Goal: Transaction & Acquisition: Book appointment/travel/reservation

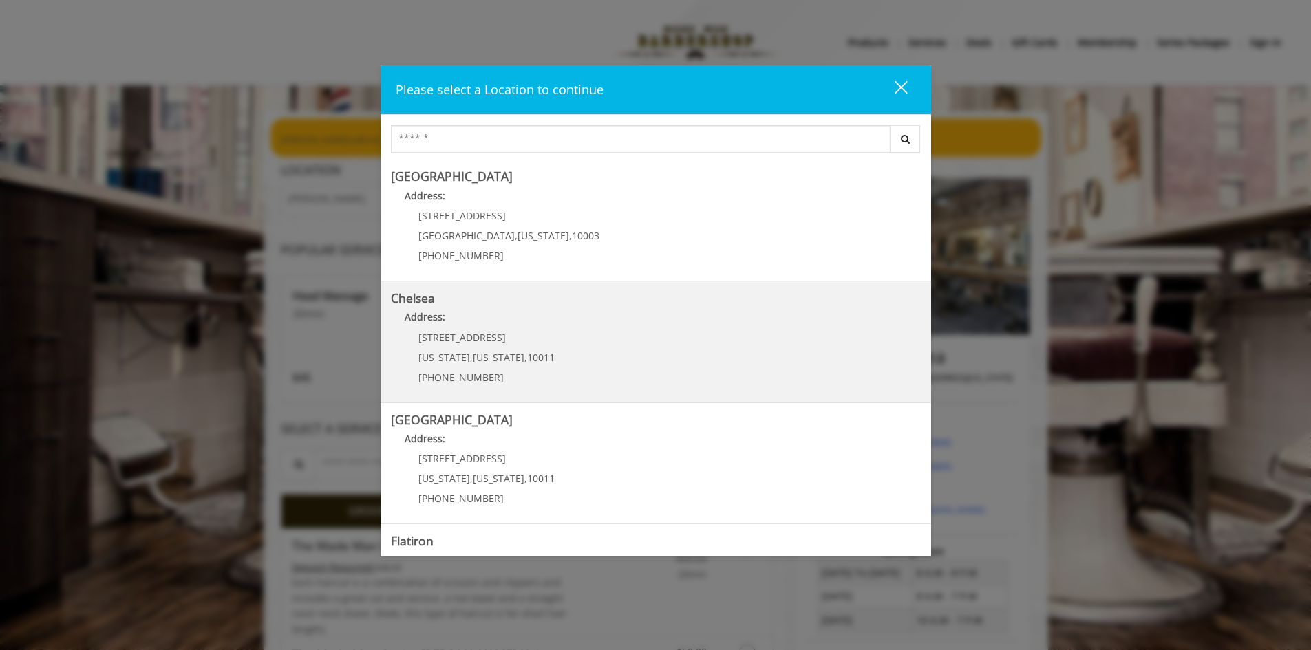
click at [455, 349] on div "[STREET_ADDRESS][US_STATE][US_STATE] (917) 639-3902" at bounding box center [476, 362] width 171 height 60
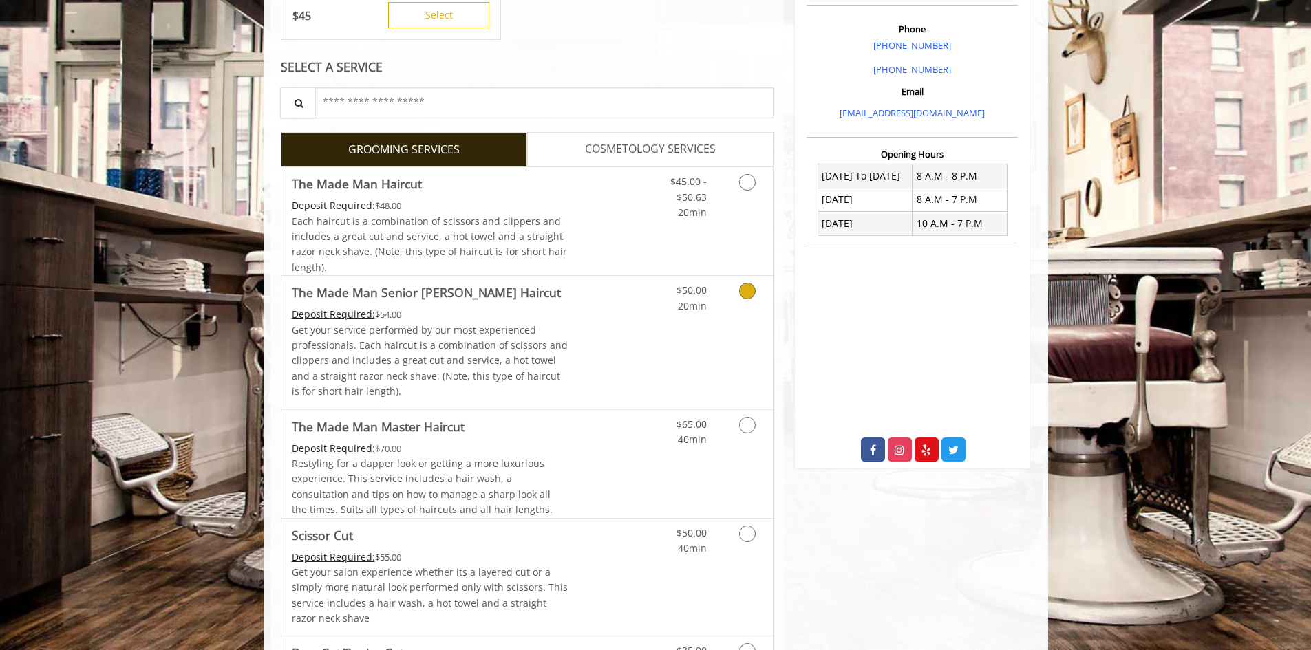
scroll to position [550, 0]
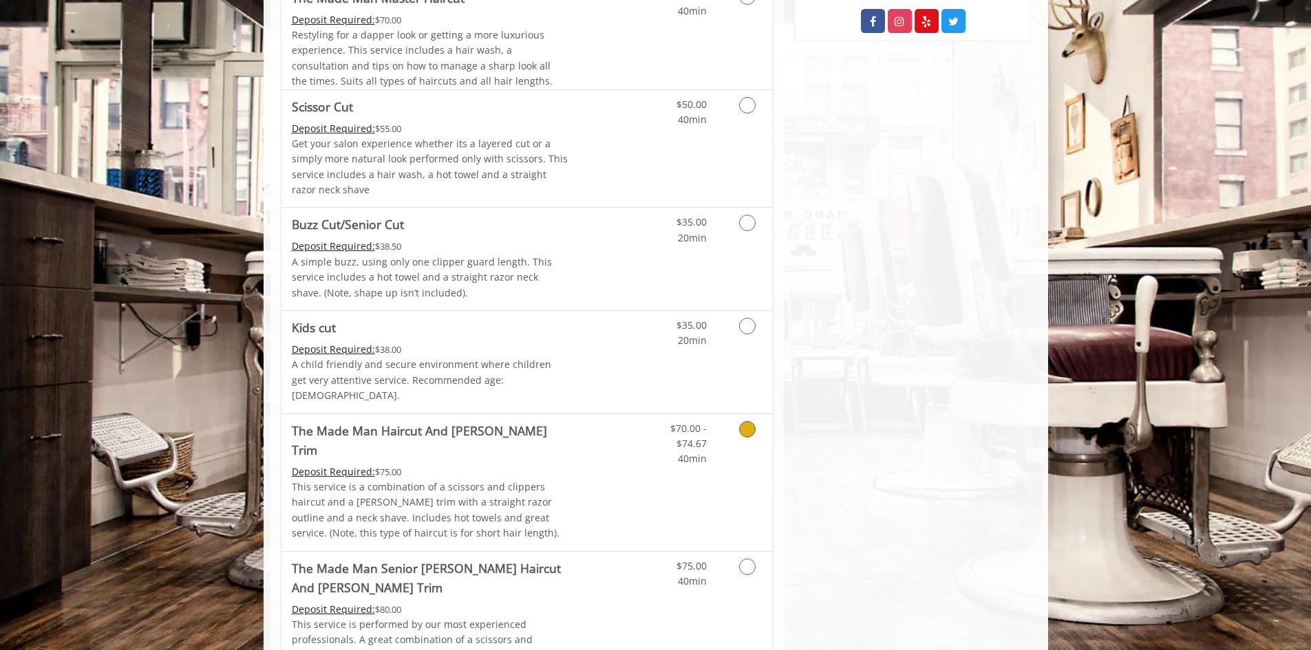
click at [460, 480] on p "This service is a combination of a scissors and clippers haircut and a [PERSON_…" at bounding box center [430, 511] width 277 height 62
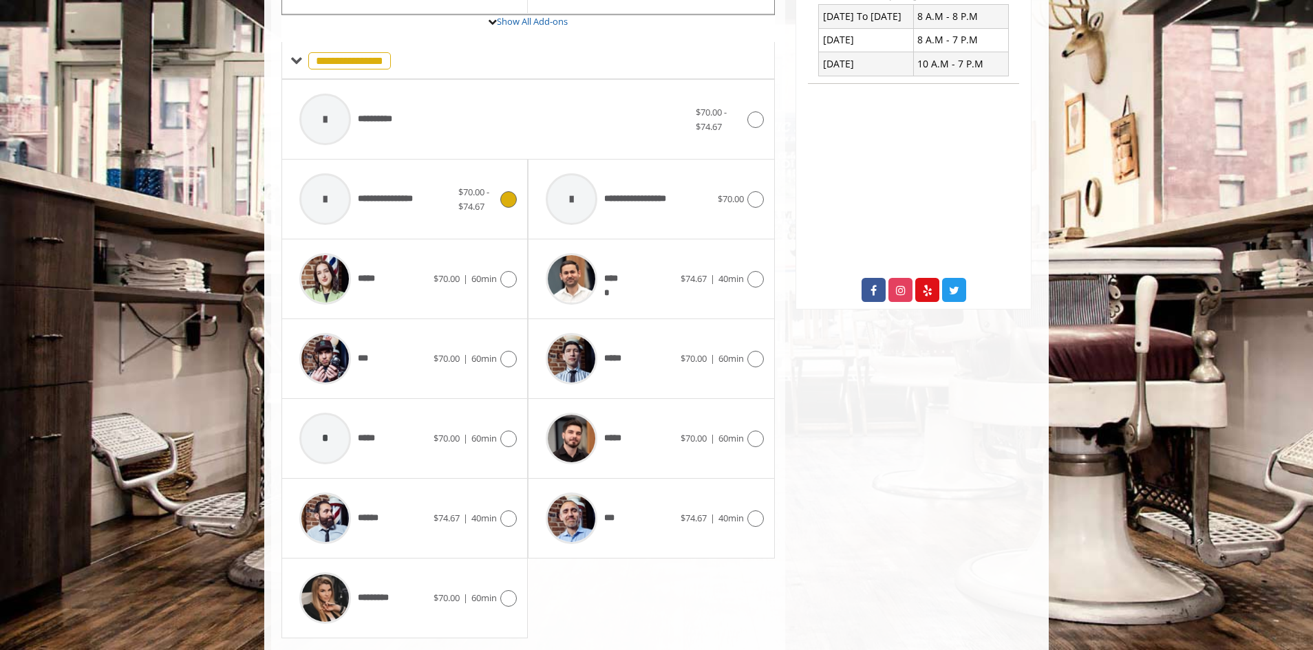
scroll to position [562, 0]
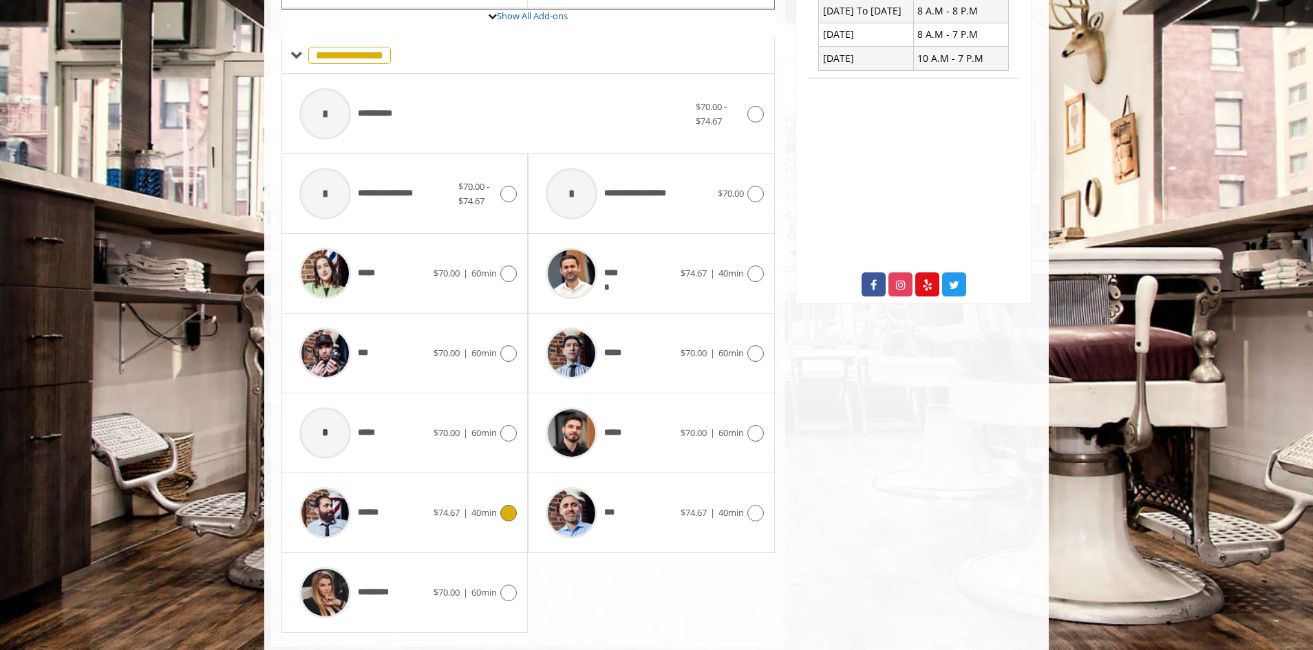
click at [407, 500] on div "******" at bounding box center [362, 512] width 141 height 65
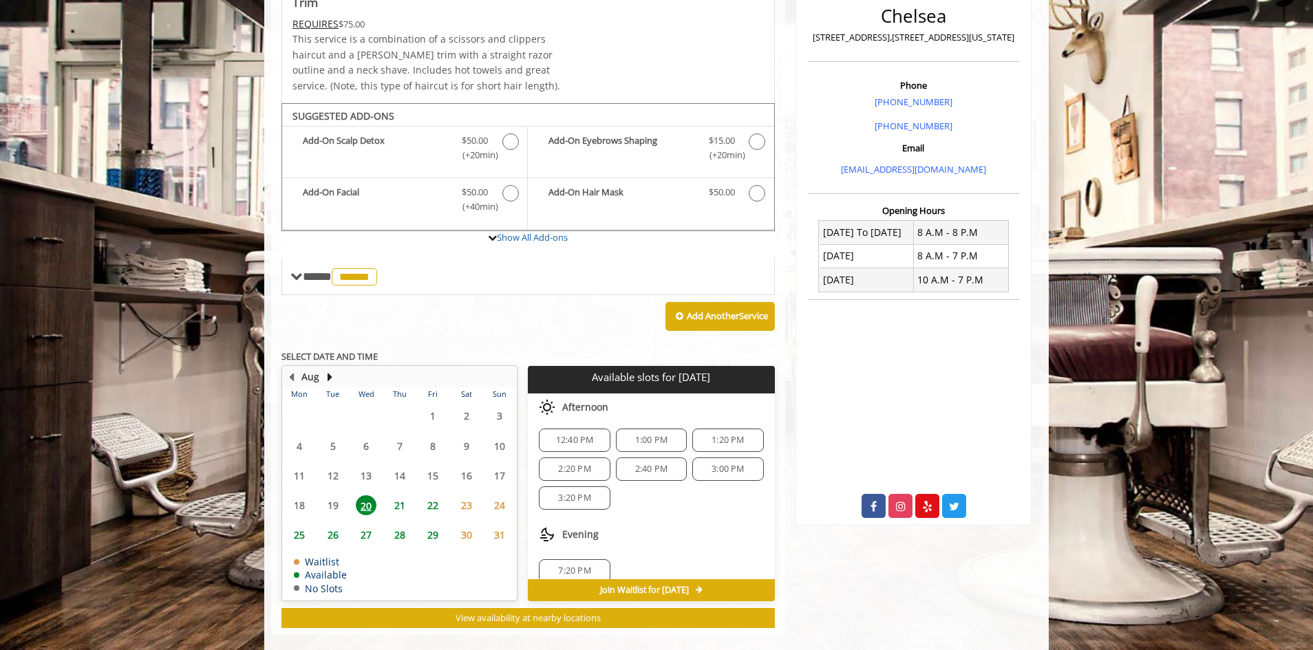
scroll to position [0, 0]
click at [554, 467] on span "2:20 PM" at bounding box center [574, 472] width 58 height 11
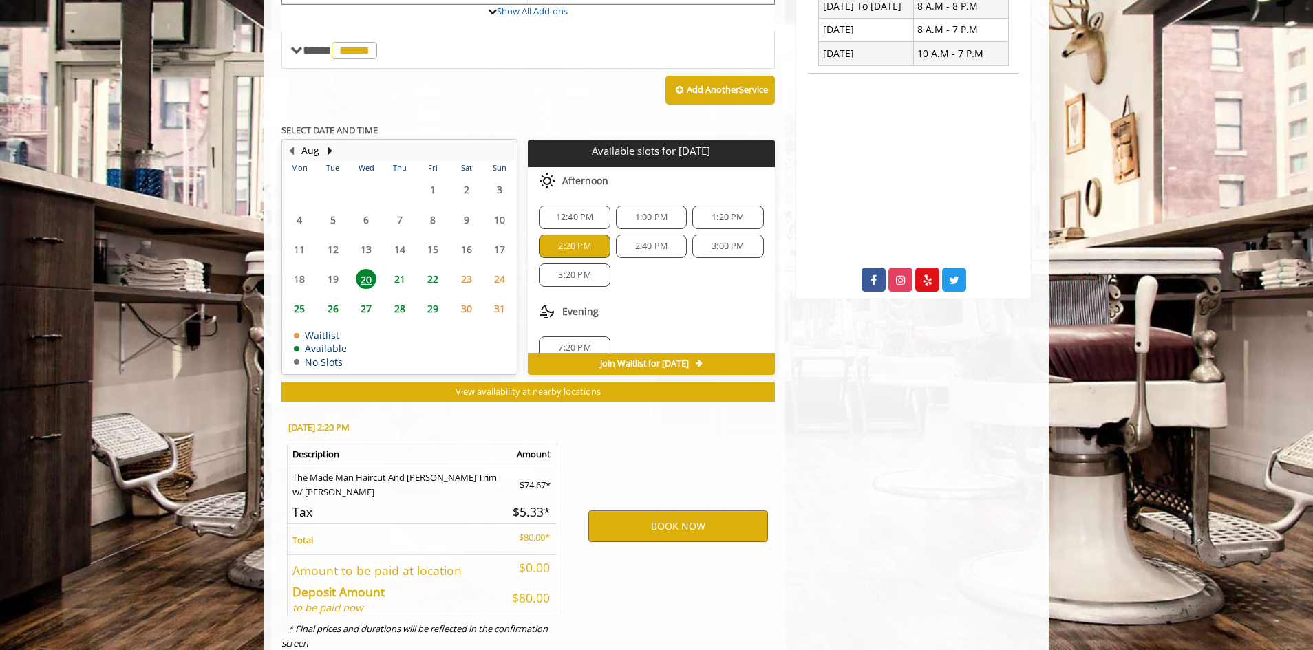
scroll to position [589, 0]
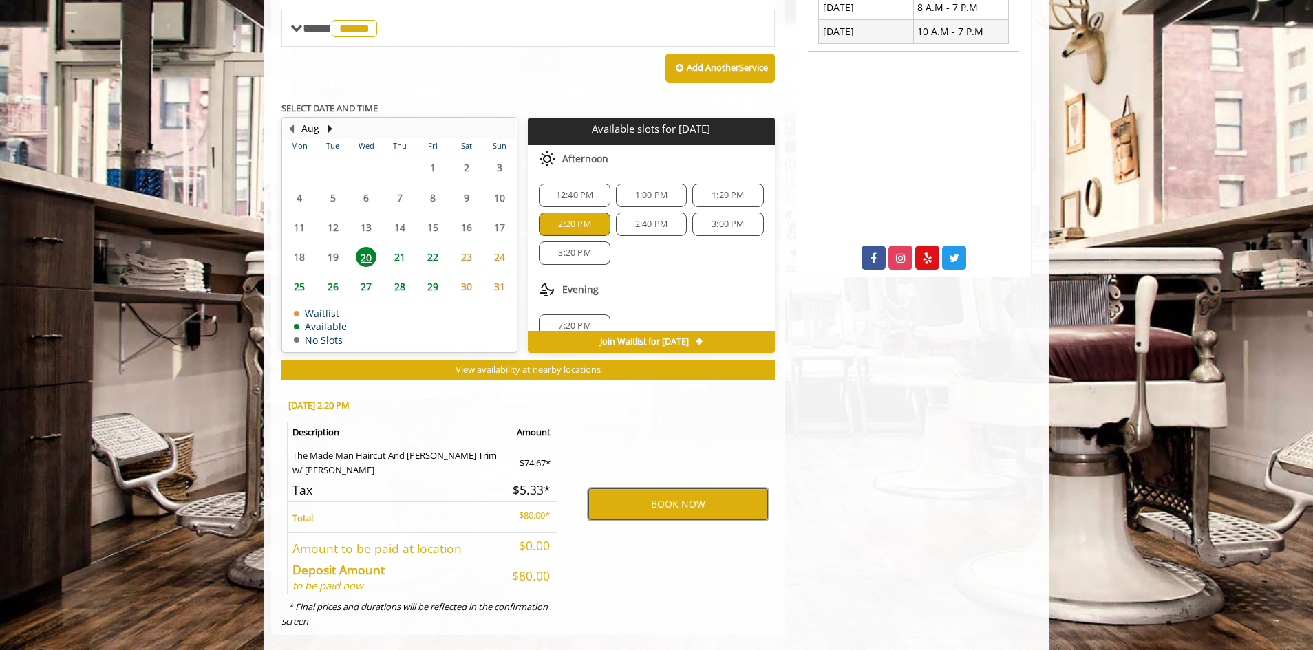
click at [655, 488] on button "BOOK NOW" at bounding box center [678, 504] width 180 height 32
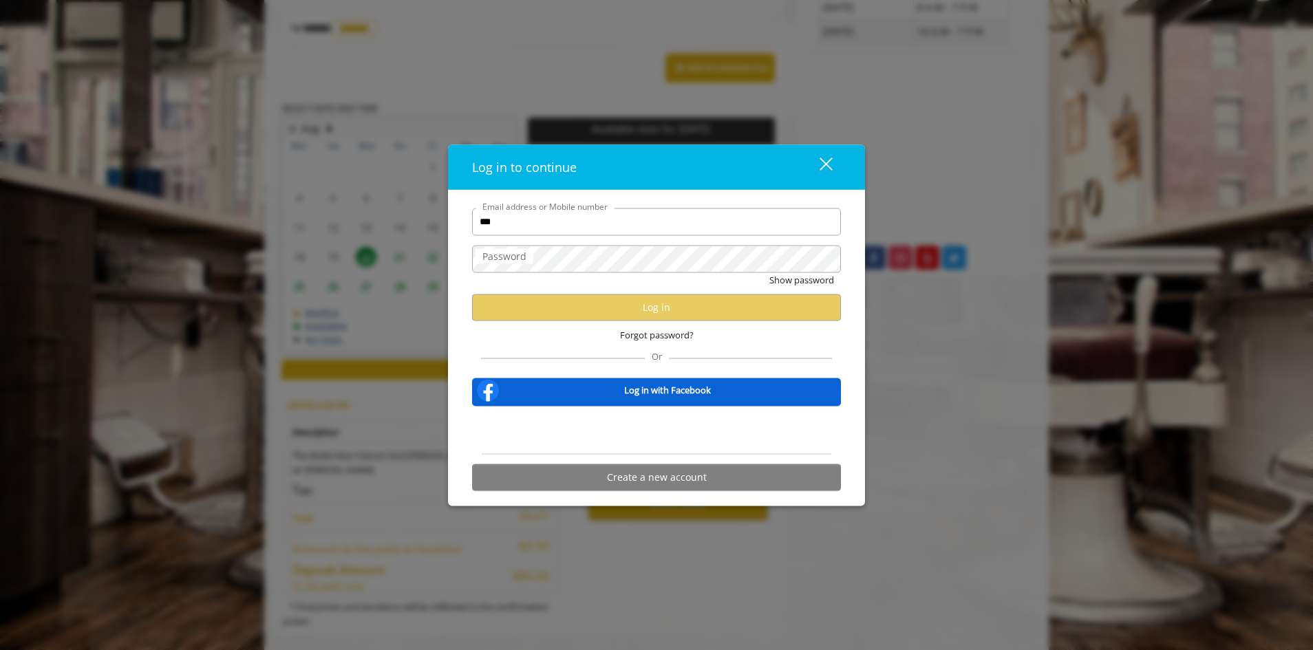
type input "**********"
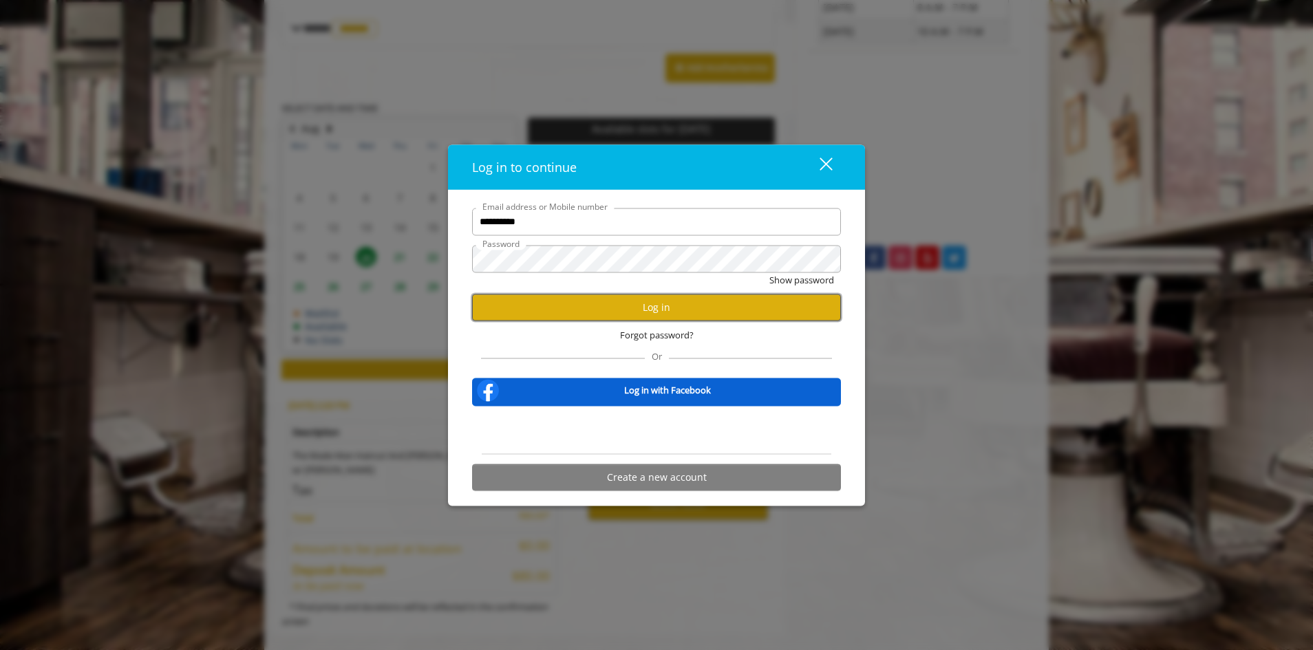
click at [629, 301] on button "Log in" at bounding box center [656, 307] width 369 height 27
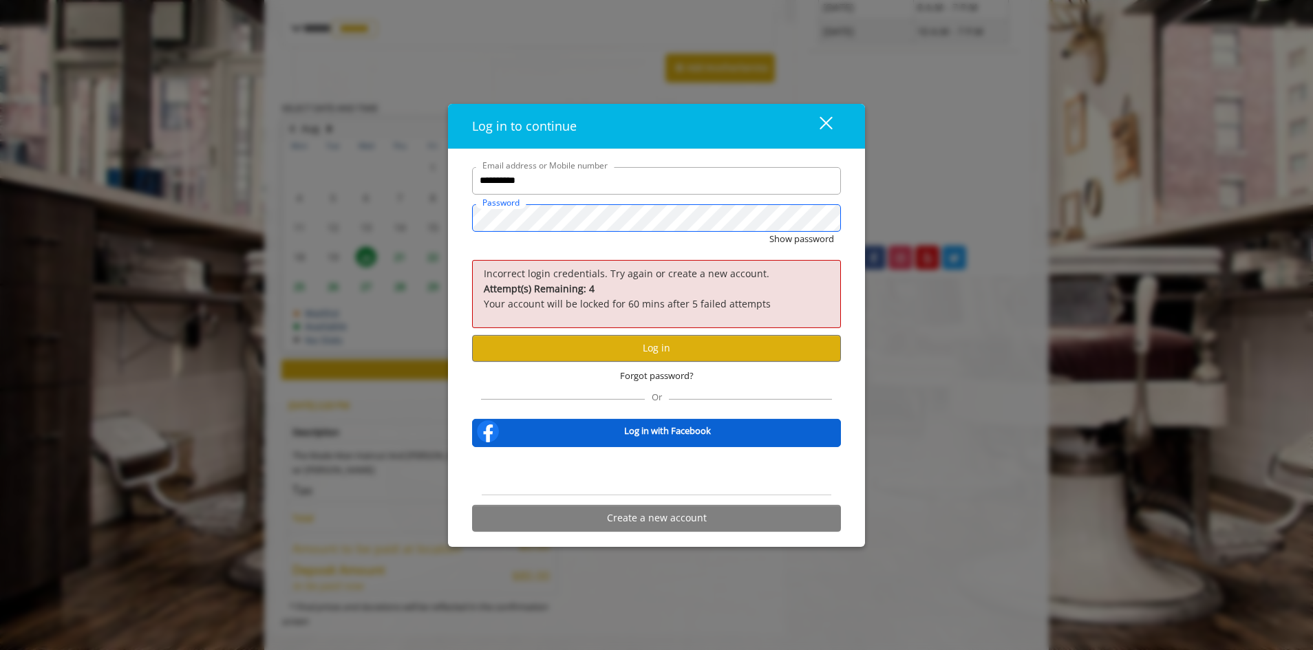
click at [118, 186] on div "**********" at bounding box center [656, 325] width 1313 height 650
click at [769, 232] on button "Show password" at bounding box center [801, 239] width 65 height 14
click at [663, 346] on button "Log in" at bounding box center [656, 348] width 369 height 27
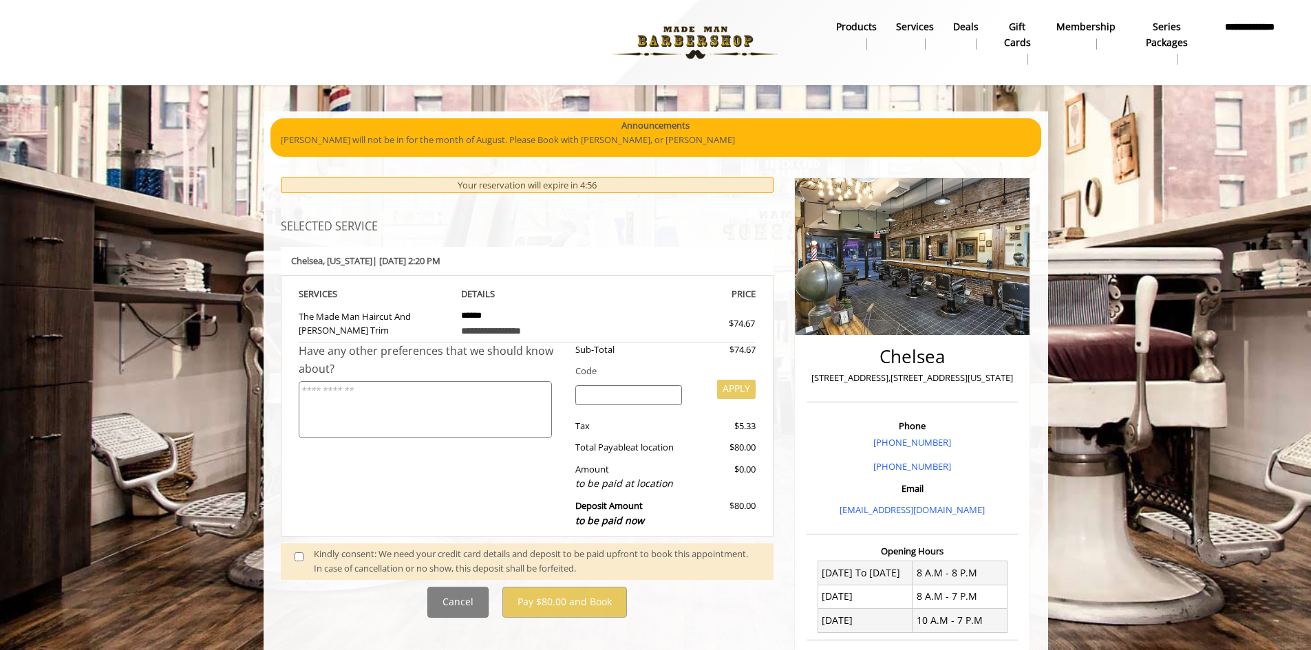
scroll to position [69, 0]
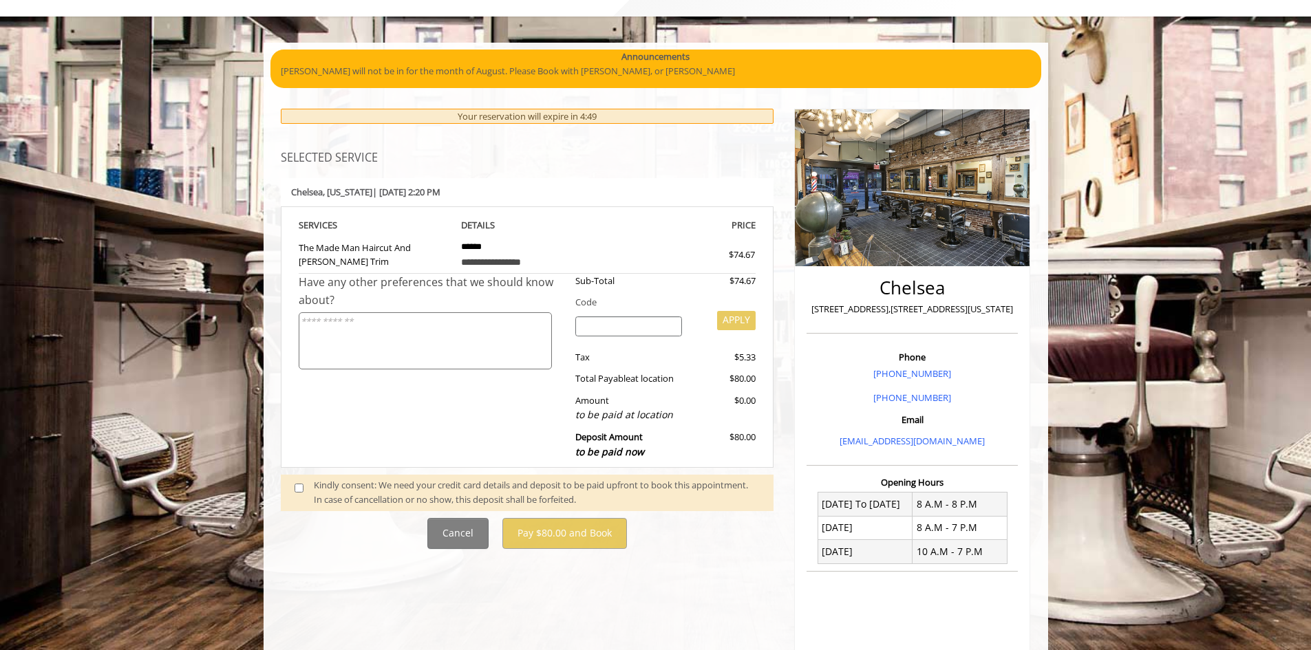
click at [307, 483] on span at bounding box center [304, 492] width 41 height 29
click at [303, 485] on span at bounding box center [304, 492] width 41 height 29
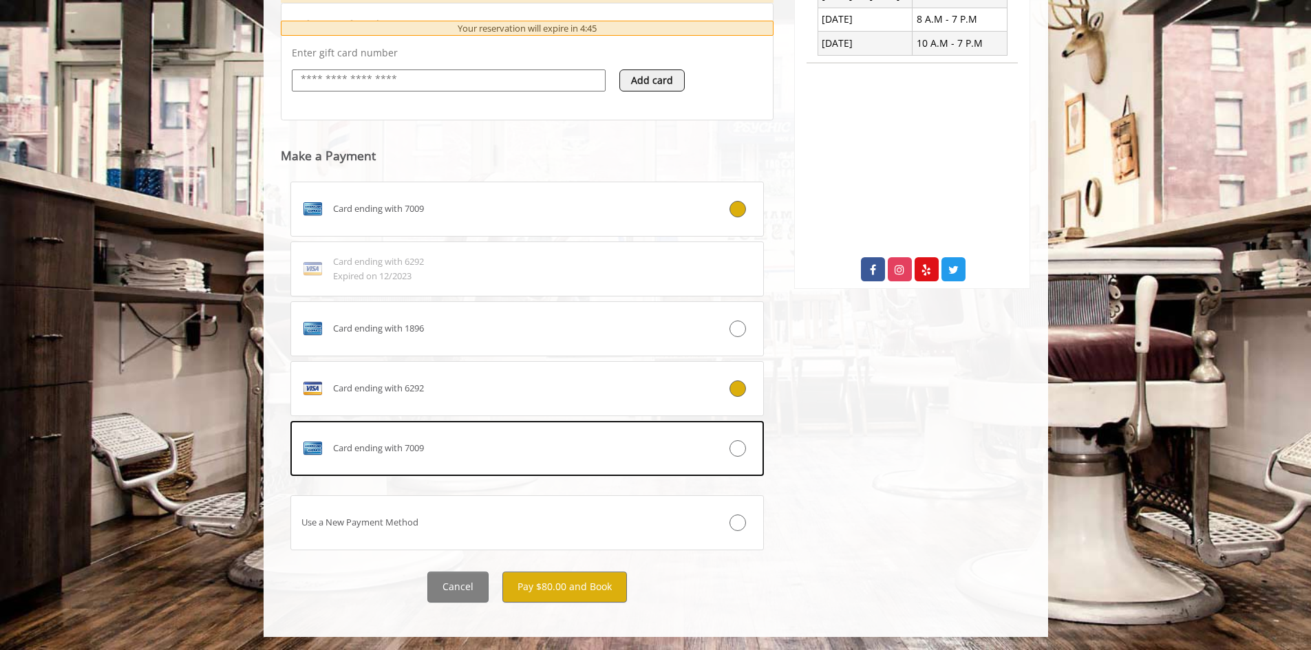
scroll to position [578, 0]
click at [556, 592] on button "Pay $80.00 and Book" at bounding box center [564, 586] width 125 height 31
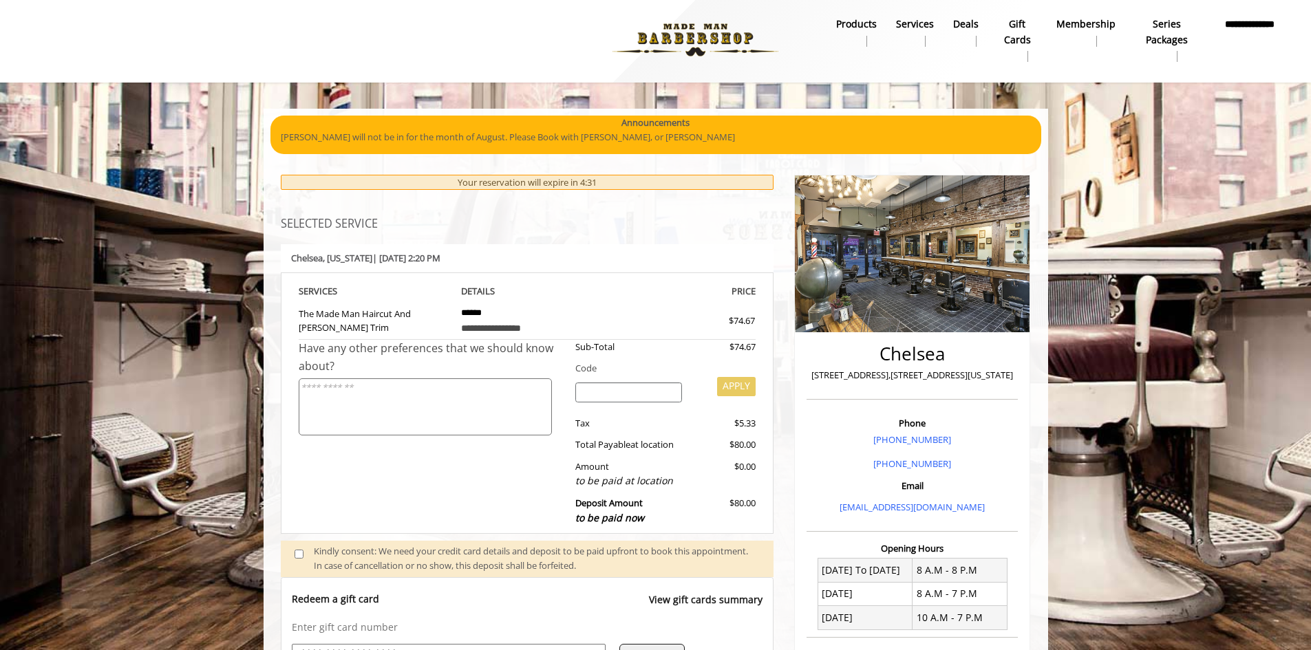
scroll to position [0, 0]
